Goal: Task Accomplishment & Management: Use online tool/utility

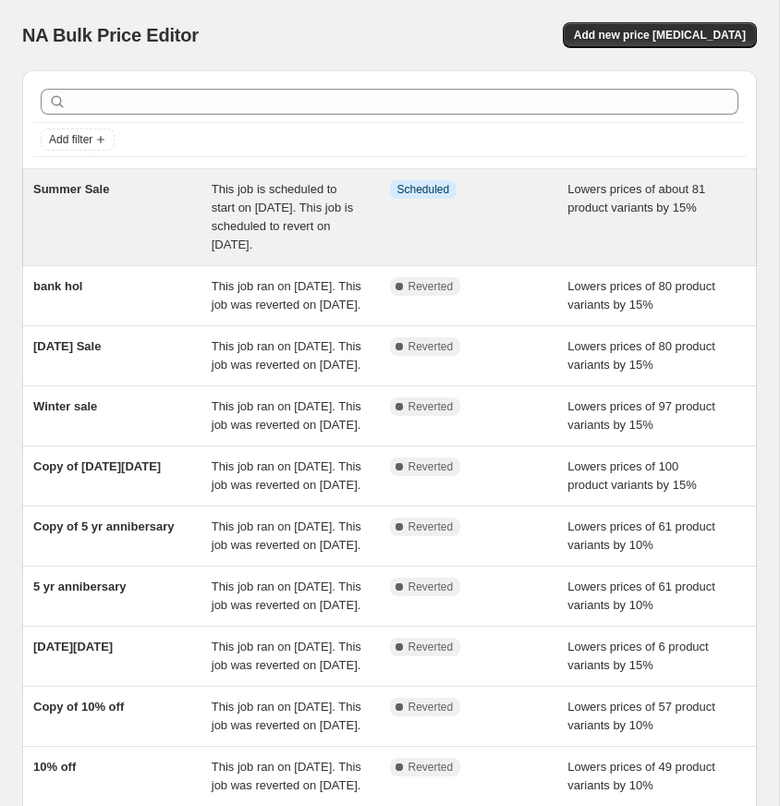
click at [507, 205] on div "Info Scheduled" at bounding box center [479, 217] width 178 height 74
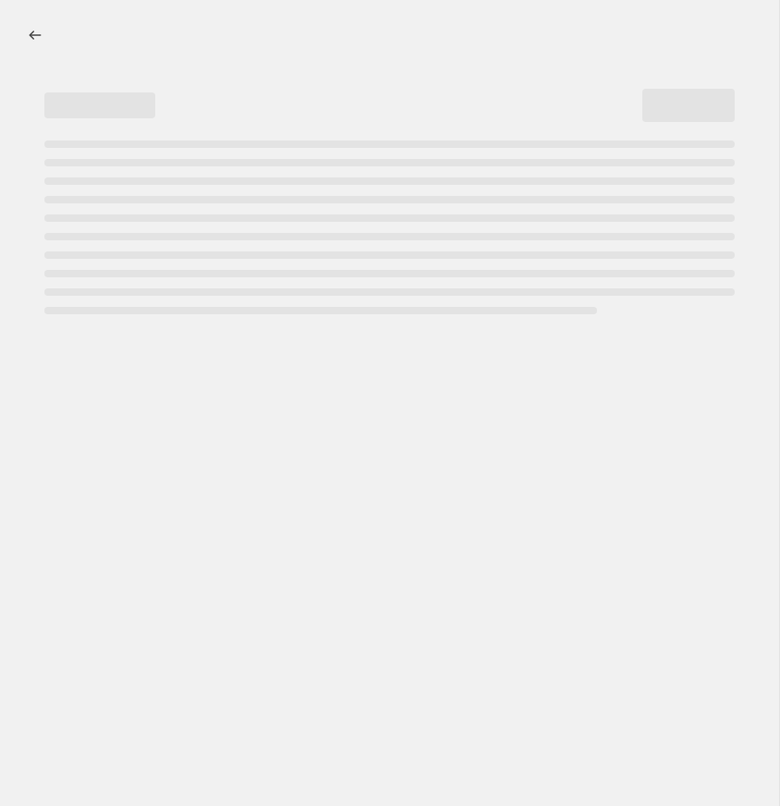
select select "percentage"
